Goal: Transaction & Acquisition: Purchase product/service

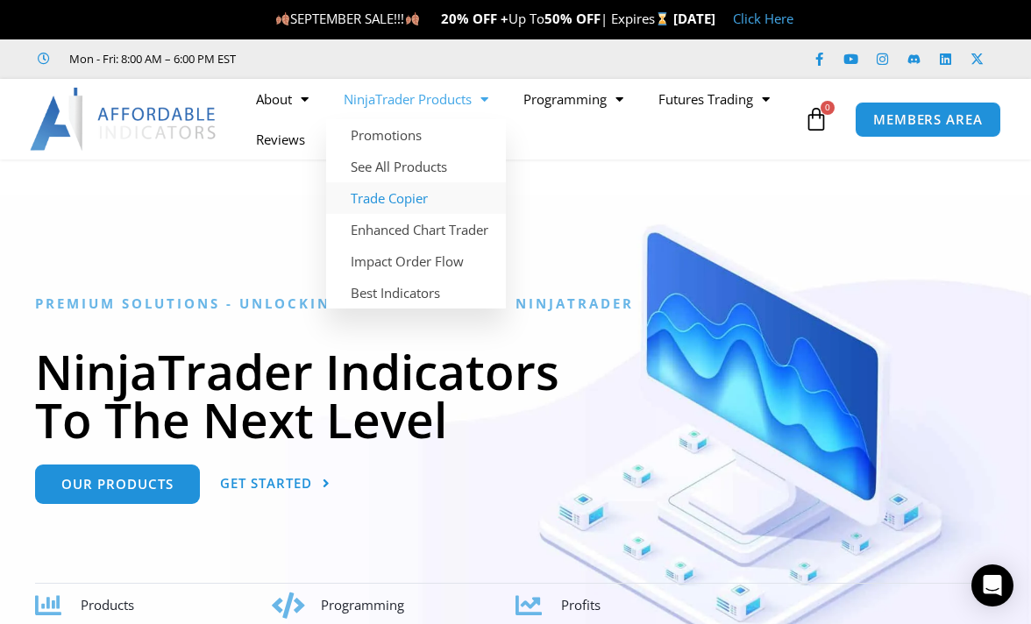
click at [390, 199] on link "Trade Copier" at bounding box center [416, 198] width 180 height 32
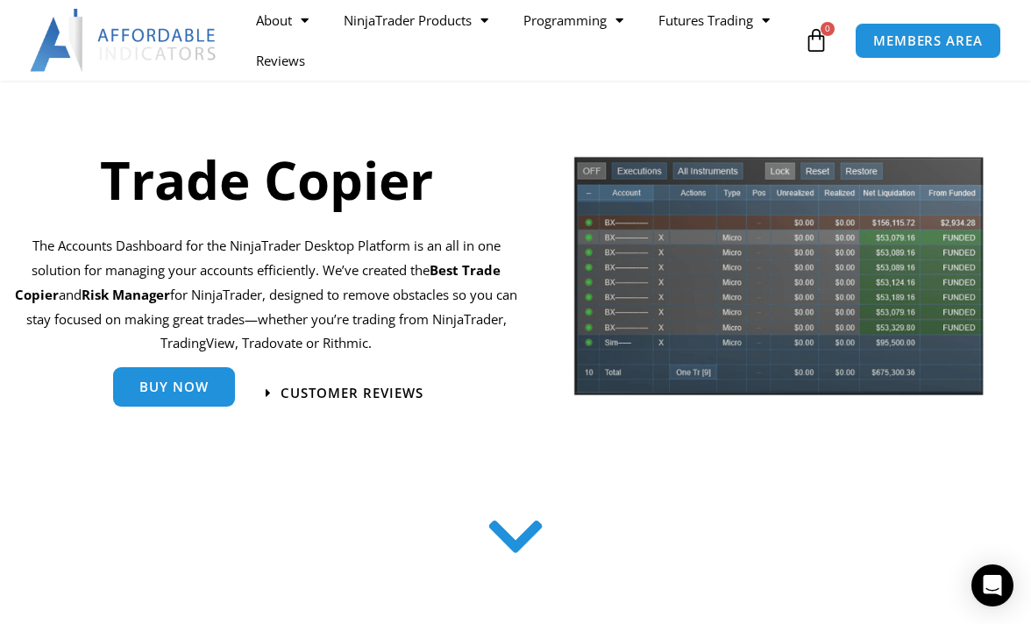
click at [168, 402] on link "Buy Now" at bounding box center [174, 386] width 122 height 39
